Goal: Task Accomplishment & Management: Manage account settings

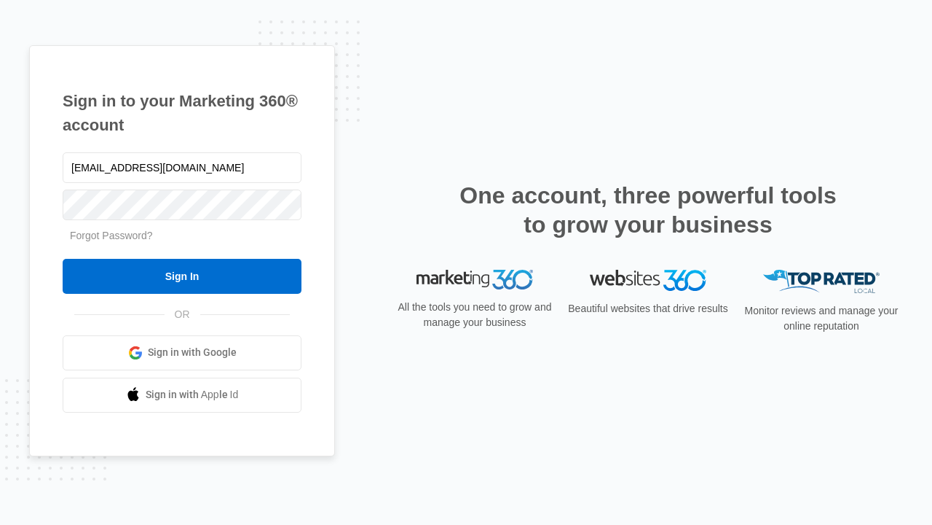
type input "[EMAIL_ADDRESS][DOMAIN_NAME]"
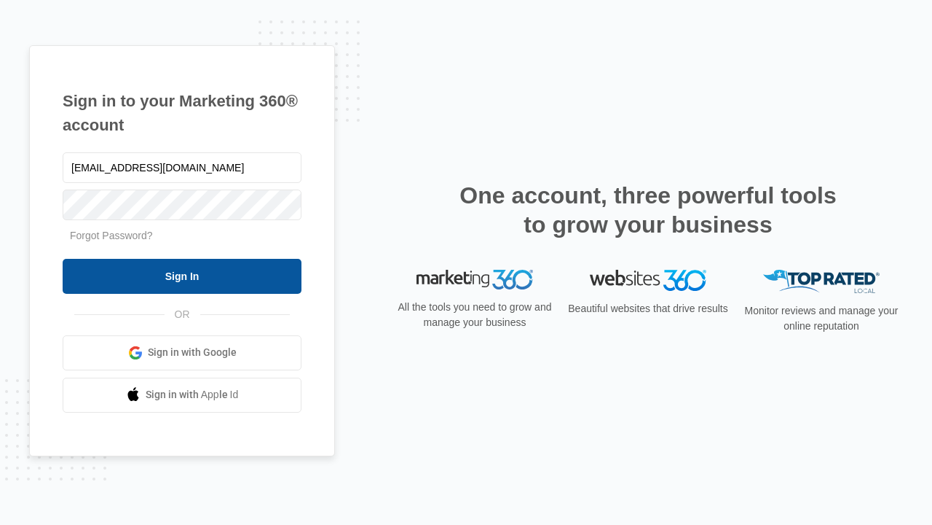
click at [182, 275] on input "Sign In" at bounding box center [182, 276] width 239 height 35
